Goal: Check status: Check status

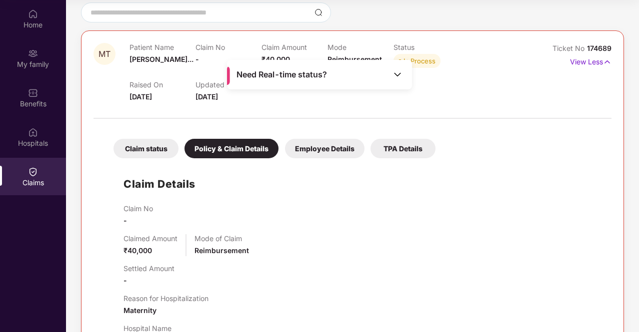
scroll to position [87, 0]
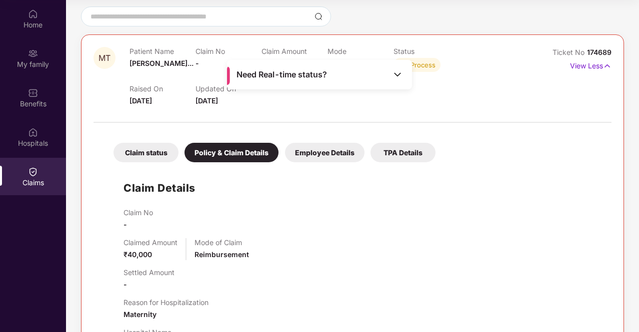
click at [552, 53] on span "Ticket No" at bounding box center [569, 52] width 34 height 8
click at [416, 156] on div "TPA Details" at bounding box center [402, 152] width 65 height 19
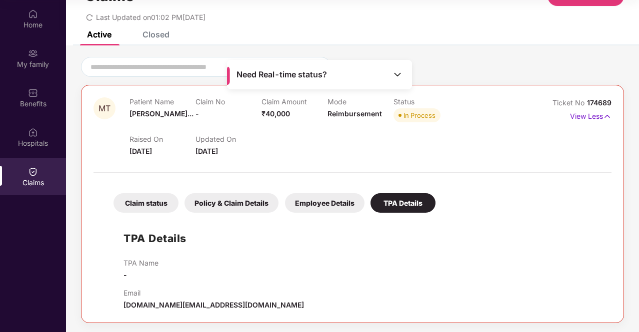
click at [342, 204] on div "Employee Details" at bounding box center [324, 202] width 79 height 19
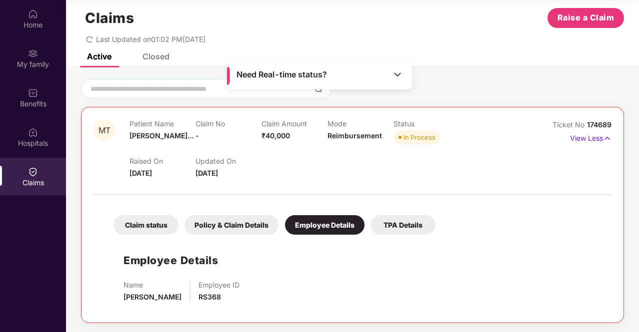
click at [389, 223] on div "TPA Details" at bounding box center [402, 224] width 65 height 19
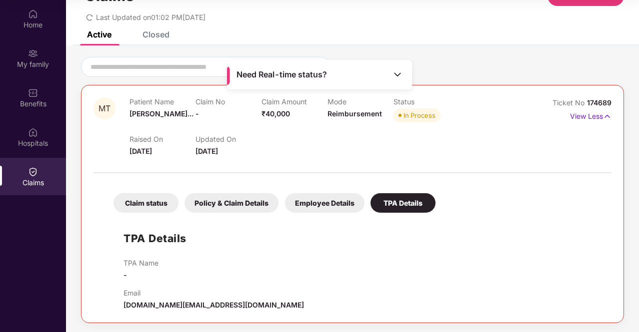
click at [350, 204] on div "Employee Details" at bounding box center [324, 202] width 79 height 19
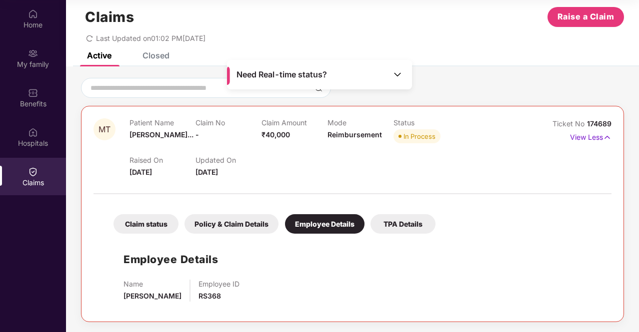
scroll to position [15, 0]
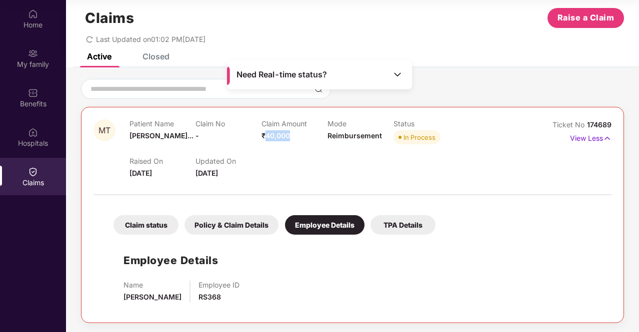
drag, startPoint x: 264, startPoint y: 133, endPoint x: 294, endPoint y: 135, distance: 30.1
click at [294, 135] on div "Claim Amount ₹40,000" at bounding box center [294, 132] width 66 height 27
drag, startPoint x: 258, startPoint y: 134, endPoint x: 293, endPoint y: 134, distance: 34.5
click at [293, 134] on div "Patient Name [PERSON_NAME]... Claim No - Claim Amount ₹40,000 Mode Reimbursemen…" at bounding box center [326, 132] width 395 height 27
click at [326, 159] on div "Raised On [DATE] Updated On [DATE]" at bounding box center [326, 163] width 395 height 32
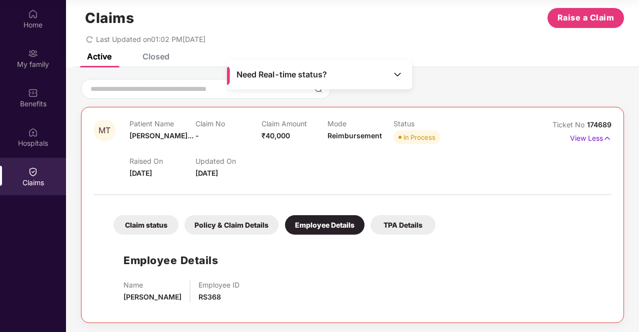
click at [288, 134] on span "₹40,000" at bounding box center [275, 135] width 28 height 8
drag, startPoint x: 288, startPoint y: 134, endPoint x: 260, endPoint y: 133, distance: 28.0
click at [261, 133] on span "₹40,000" at bounding box center [275, 135] width 28 height 8
click at [266, 137] on span "₹40,000" at bounding box center [275, 135] width 28 height 8
click at [261, 135] on span "₹40,000" at bounding box center [275, 135] width 28 height 8
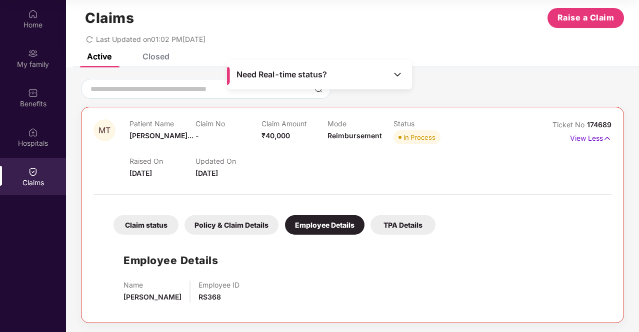
click at [263, 135] on span "₹40,000" at bounding box center [275, 135] width 28 height 8
drag, startPoint x: 259, startPoint y: 134, endPoint x: 291, endPoint y: 133, distance: 32.5
click at [291, 133] on div "Patient Name [PERSON_NAME]... Claim No - Claim Amount ₹40,000 Mode Reimbursemen…" at bounding box center [326, 132] width 395 height 27
click at [301, 141] on div "Claim Amount ₹40,000" at bounding box center [294, 132] width 66 height 27
drag, startPoint x: 262, startPoint y: 120, endPoint x: 280, endPoint y: 122, distance: 18.1
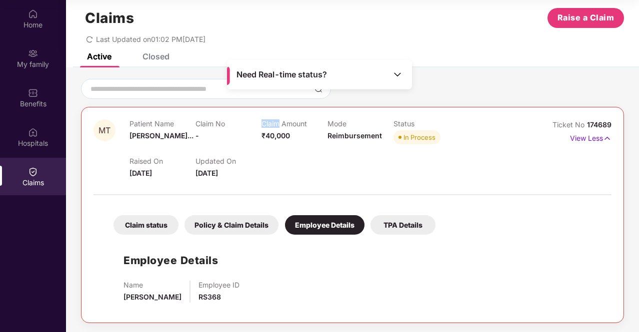
click at [280, 122] on p "Claim Amount" at bounding box center [294, 123] width 66 height 8
drag, startPoint x: 282, startPoint y: 122, endPoint x: 308, endPoint y: 124, distance: 26.1
click at [308, 124] on p "Claim Amount" at bounding box center [294, 123] width 66 height 8
drag, startPoint x: 261, startPoint y: 135, endPoint x: 297, endPoint y: 135, distance: 36.0
click at [297, 135] on div "Claim Amount ₹40,000" at bounding box center [294, 132] width 66 height 27
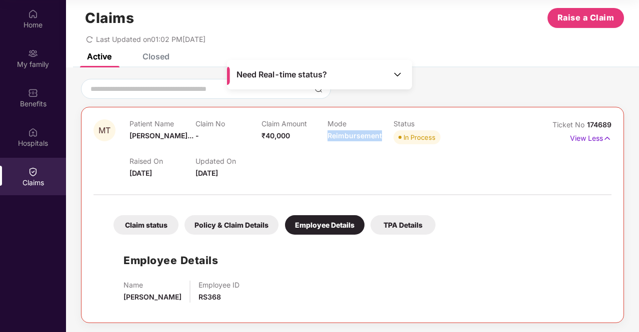
drag, startPoint x: 327, startPoint y: 134, endPoint x: 379, endPoint y: 134, distance: 52.0
click at [379, 134] on span "Reimbursement" at bounding box center [354, 135] width 54 height 8
drag, startPoint x: 291, startPoint y: 133, endPoint x: 256, endPoint y: 135, distance: 34.6
click at [256, 135] on div "Patient Name [PERSON_NAME]... Claim No - Claim Amount ₹40,000 Mode Reimbursemen…" at bounding box center [326, 132] width 395 height 27
click at [308, 139] on div "Claim Amount ₹40,000" at bounding box center [294, 132] width 66 height 27
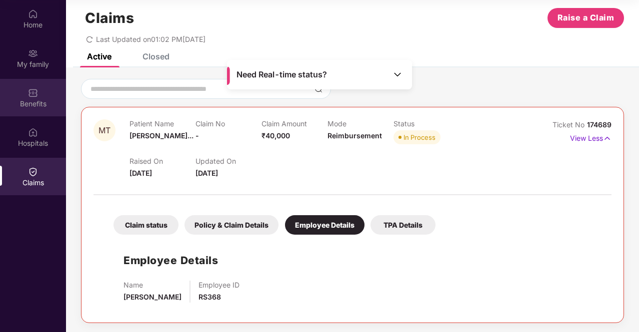
click at [33, 104] on div "Benefits" at bounding box center [33, 104] width 66 height 10
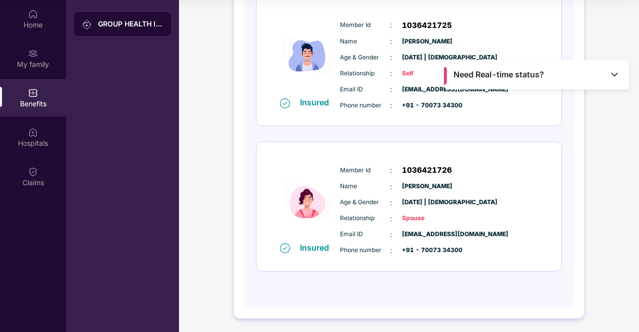
scroll to position [0, 0]
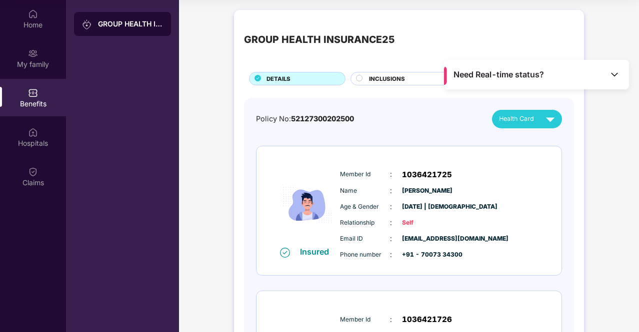
click at [405, 81] on div "INCLUSIONS" at bounding box center [408, 79] width 89 height 10
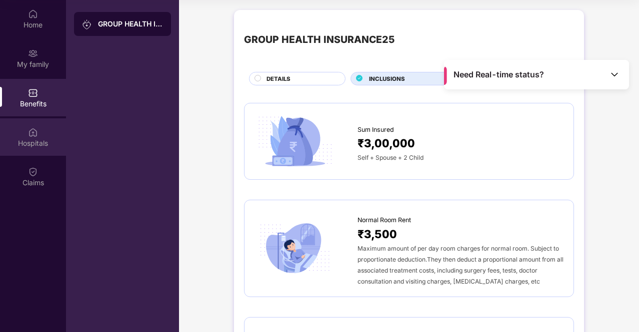
click at [41, 139] on div "Hospitals" at bounding box center [33, 143] width 66 height 10
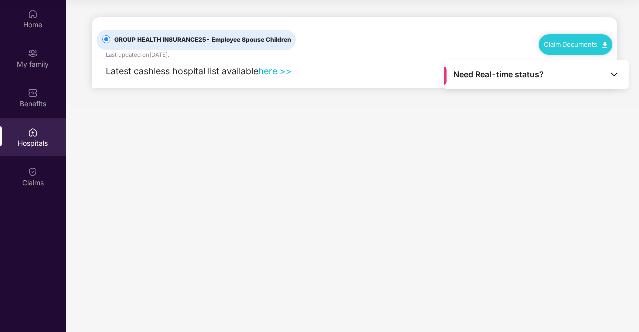
click at [32, 129] on img at bounding box center [33, 132] width 10 height 10
click at [32, 99] on div "Benefits" at bounding box center [33, 104] width 66 height 10
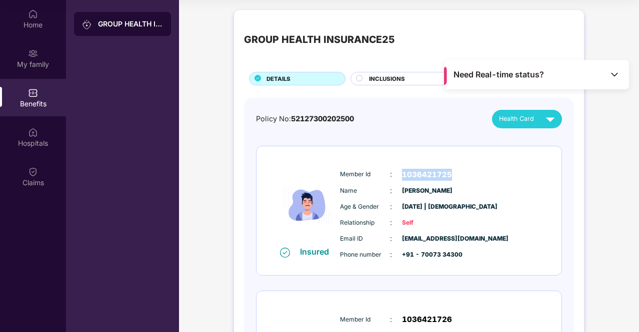
drag, startPoint x: 401, startPoint y: 170, endPoint x: 452, endPoint y: 172, distance: 51.5
click at [452, 172] on div "Member Id : 1036421725" at bounding box center [439, 175] width 198 height 12
drag, startPoint x: 402, startPoint y: 191, endPoint x: 454, endPoint y: 191, distance: 51.5
click at [454, 191] on div "Name : [PERSON_NAME]" at bounding box center [439, 190] width 198 height 11
drag, startPoint x: 402, startPoint y: 206, endPoint x: 475, endPoint y: 207, distance: 73.0
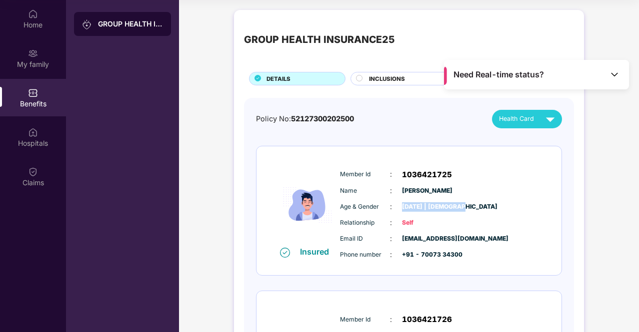
click at [475, 207] on div "Age & Gender : [DATE] | [DEMOGRAPHIC_DATA]" at bounding box center [439, 206] width 198 height 11
drag, startPoint x: 400, startPoint y: 238, endPoint x: 502, endPoint y: 242, distance: 102.0
click at [502, 242] on div "Email ID : [EMAIL_ADDRESS][DOMAIN_NAME]" at bounding box center [439, 238] width 198 height 11
drag, startPoint x: 458, startPoint y: 254, endPoint x: 400, endPoint y: 255, distance: 58.0
click at [400, 255] on div "Phone number : +91 - 70073 34300" at bounding box center [439, 254] width 198 height 11
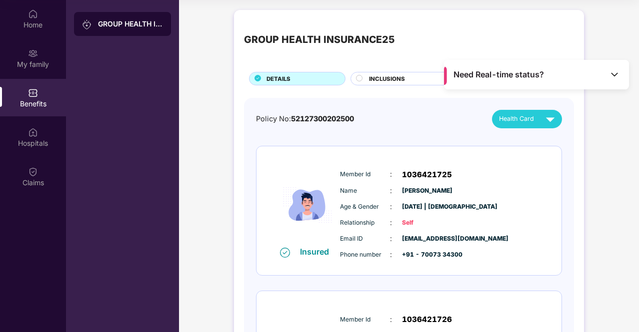
click at [481, 220] on div "Relationship : Self" at bounding box center [439, 222] width 198 height 11
click at [363, 125] on div "Policy No: 52127300202500 Health Card" at bounding box center [409, 119] width 306 height 18
drag, startPoint x: 357, startPoint y: 116, endPoint x: 292, endPoint y: 116, distance: 65.0
click at [292, 116] on div "Policy No: 52127300202500 Health Card" at bounding box center [409, 119] width 306 height 18
click at [613, 76] on img at bounding box center [614, 74] width 10 height 10
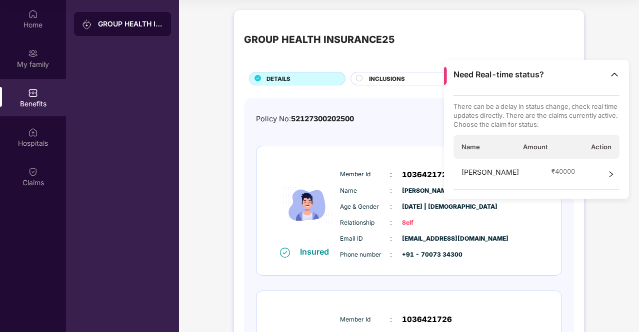
click at [570, 171] on span "₹ 40000" at bounding box center [562, 171] width 23 height 9
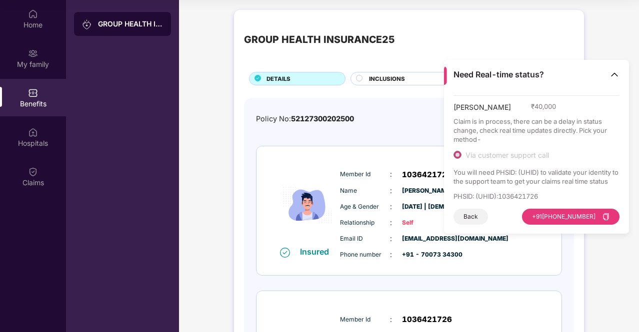
click at [614, 72] on img at bounding box center [614, 74] width 10 height 10
